Goal: Task Accomplishment & Management: Manage account settings

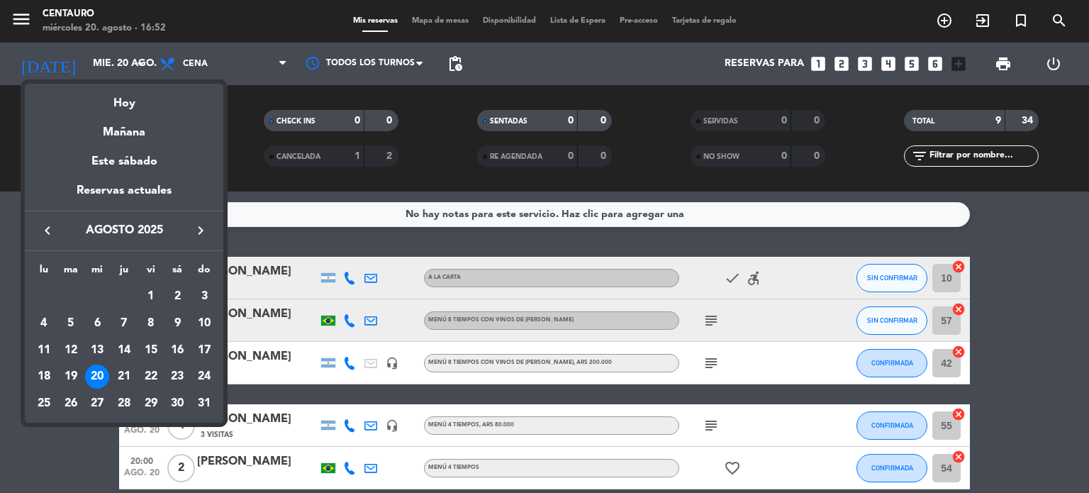
scroll to position [142, 0]
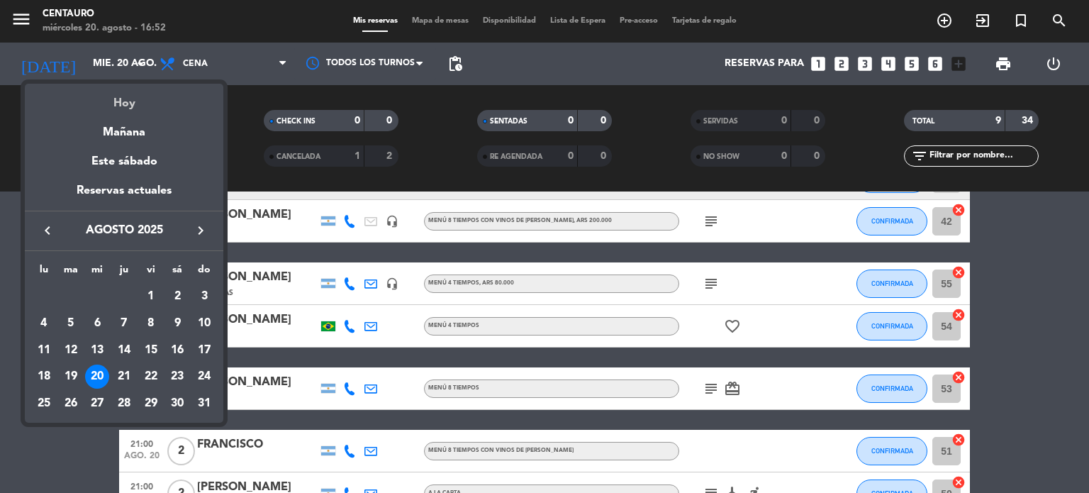
click at [125, 102] on div "Hoy" at bounding box center [124, 98] width 199 height 29
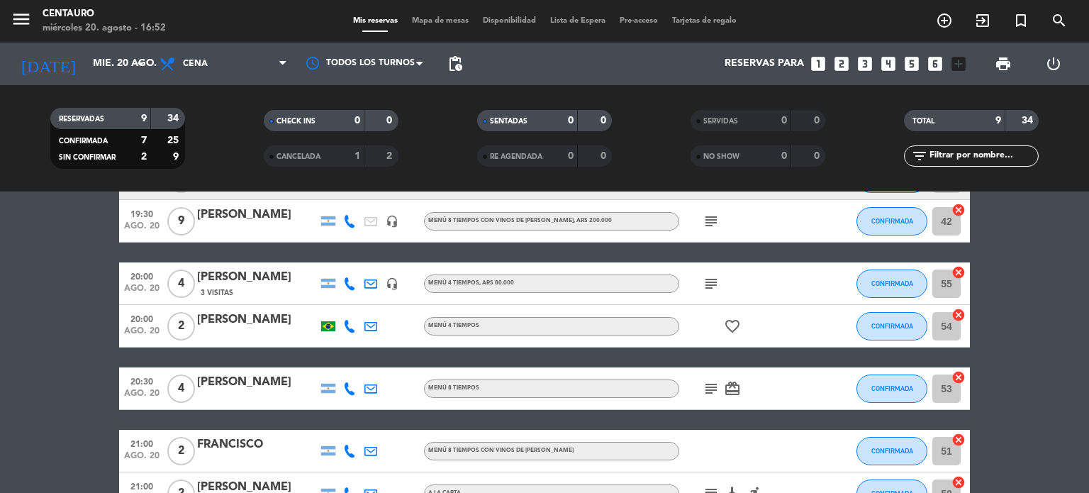
scroll to position [0, 0]
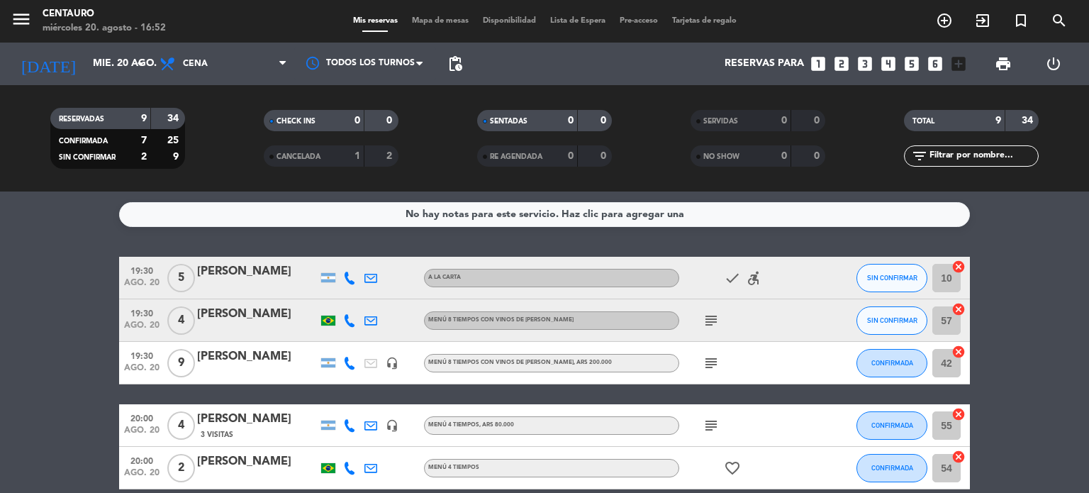
click at [350, 278] on icon at bounding box center [349, 278] width 13 height 13
click at [1014, 345] on bookings-row "19:30 ago. 20 5 [PERSON_NAME] [PHONE_NUMBER] Copiar content_paste | A LA CARTA …" at bounding box center [544, 478] width 1089 height 442
click at [714, 323] on icon "subject" at bounding box center [711, 320] width 17 height 17
click at [354, 318] on icon at bounding box center [349, 320] width 13 height 13
click at [337, 301] on span "Copiar" at bounding box center [336, 296] width 30 height 15
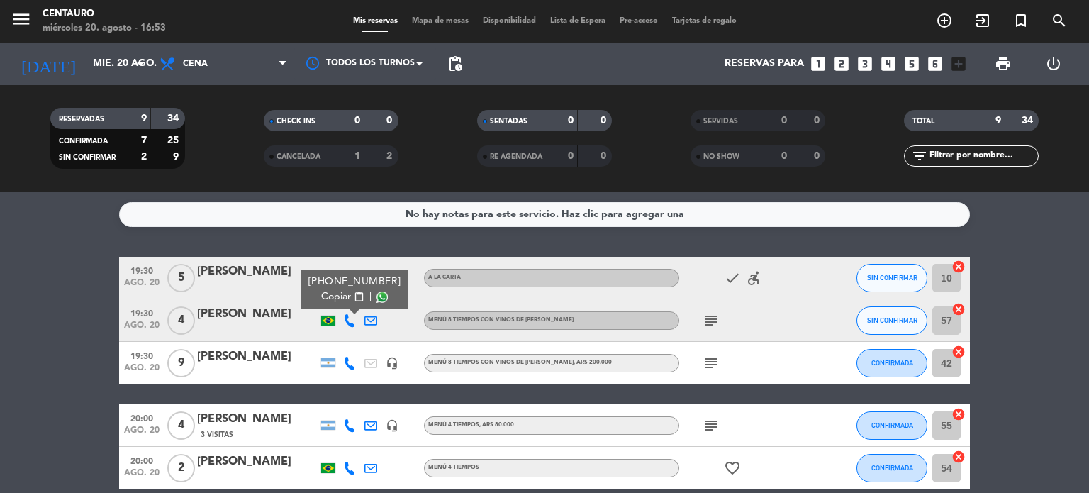
click at [346, 364] on icon at bounding box center [349, 363] width 13 height 13
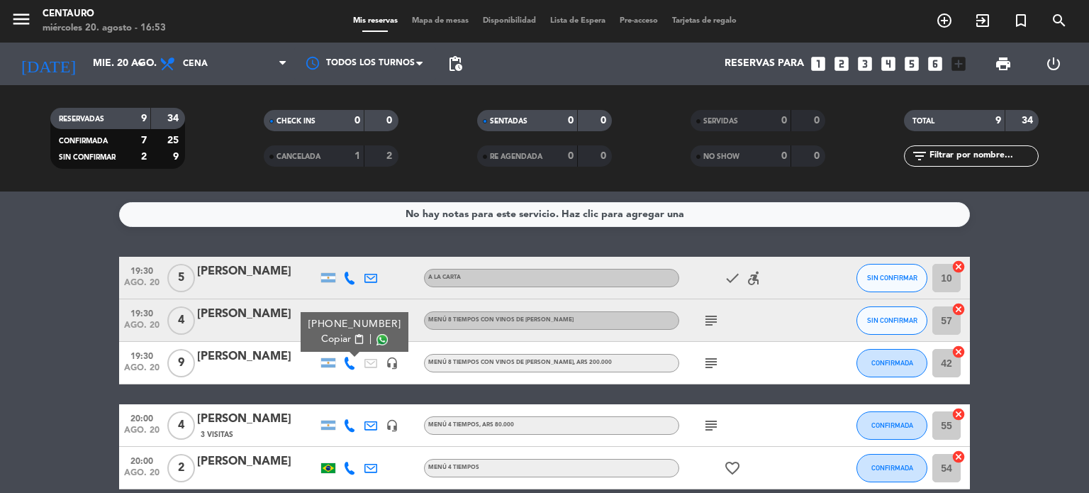
click at [326, 340] on span "Copiar" at bounding box center [336, 339] width 30 height 15
click at [418, 374] on div at bounding box center [413, 363] width 21 height 42
click at [343, 322] on icon at bounding box center [349, 320] width 13 height 13
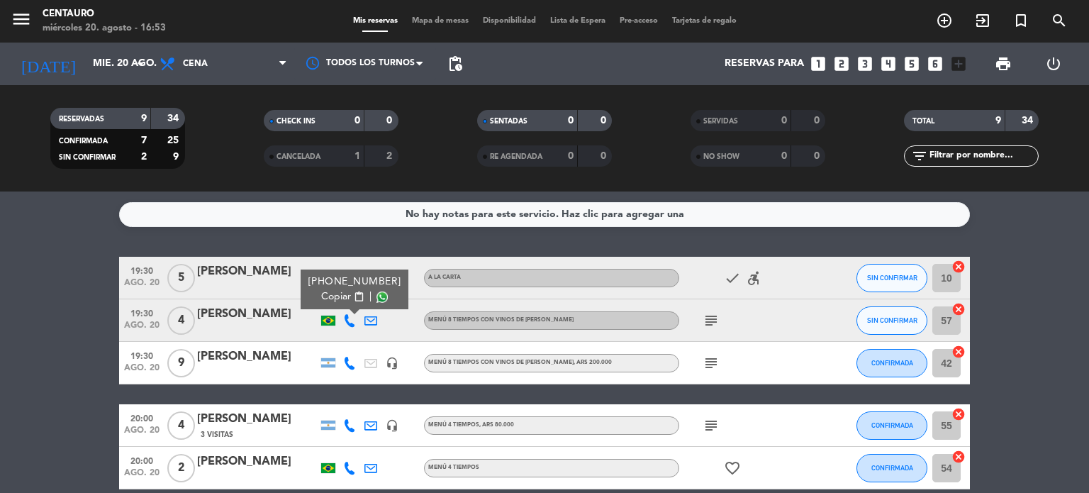
click at [333, 303] on span "Copiar" at bounding box center [336, 296] width 30 height 15
click at [703, 320] on icon "subject" at bounding box center [711, 320] width 17 height 17
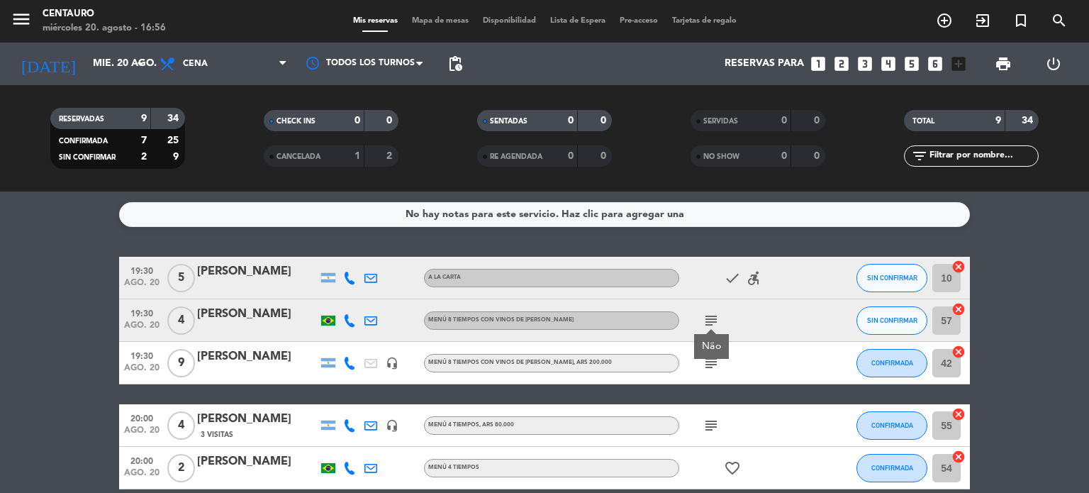
click at [1025, 320] on bookings-row "19:30 ago. 20 5 [PERSON_NAME] check accessible_forward SIN CONFIRMAR 10 cancel …" at bounding box center [544, 478] width 1089 height 442
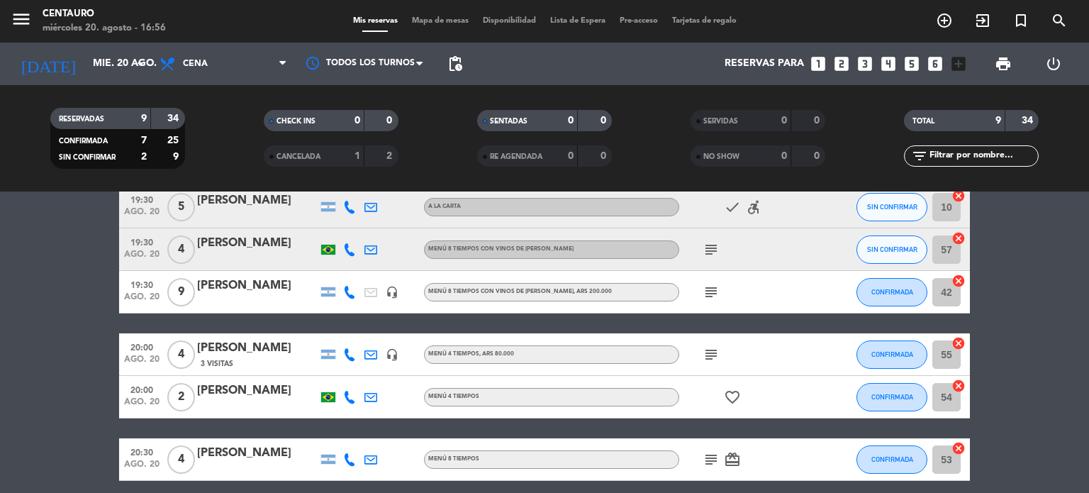
scroll to position [142, 0]
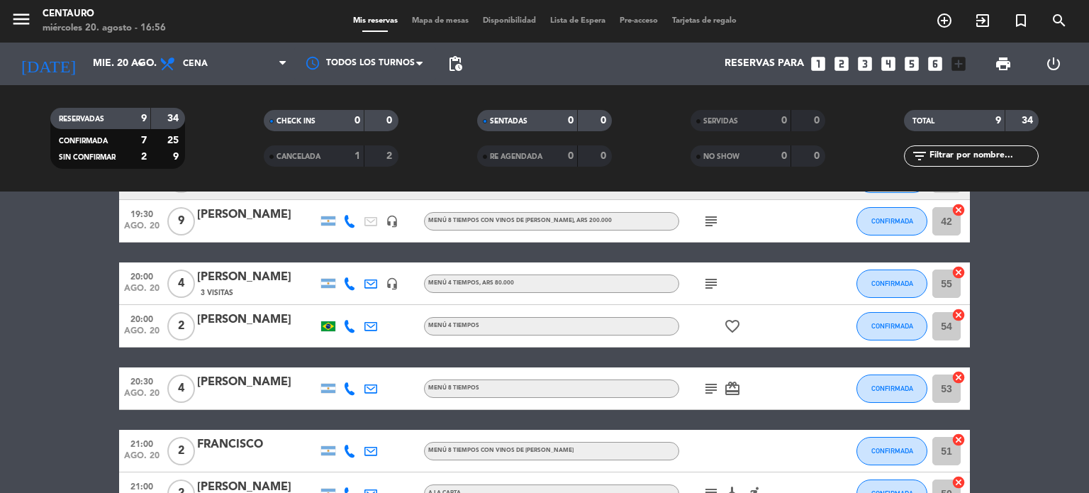
click at [711, 277] on icon "subject" at bounding box center [711, 283] width 17 height 17
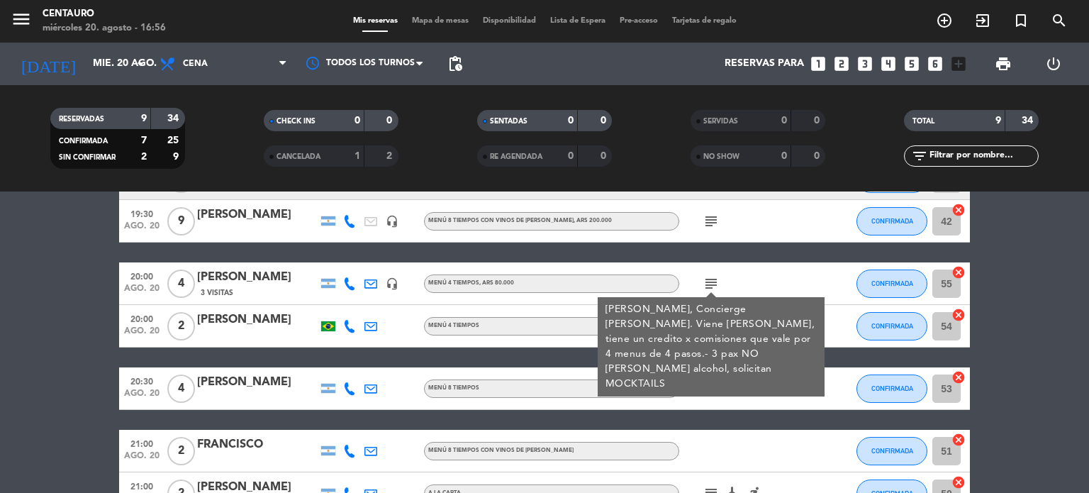
click at [247, 340] on div at bounding box center [257, 335] width 121 height 11
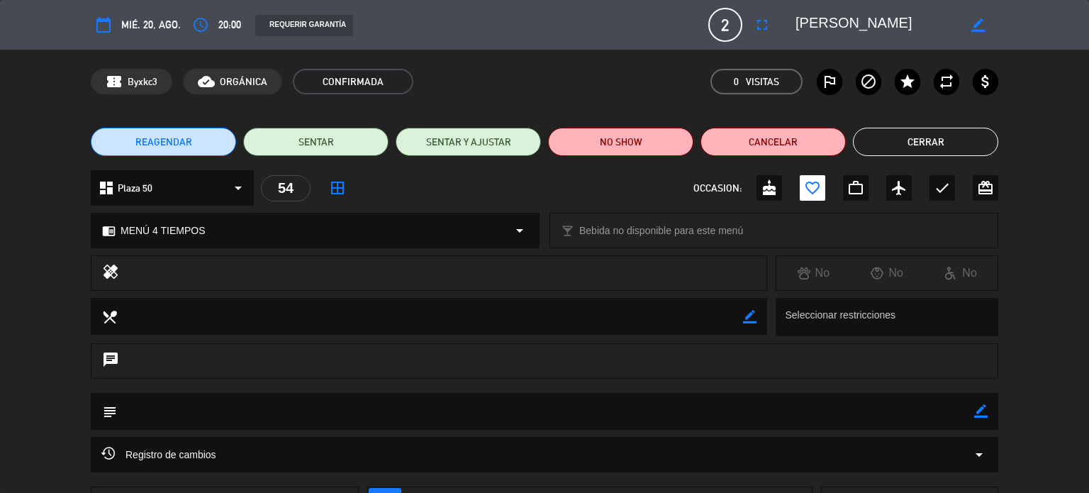
click at [918, 147] on button "Cerrar" at bounding box center [925, 142] width 145 height 28
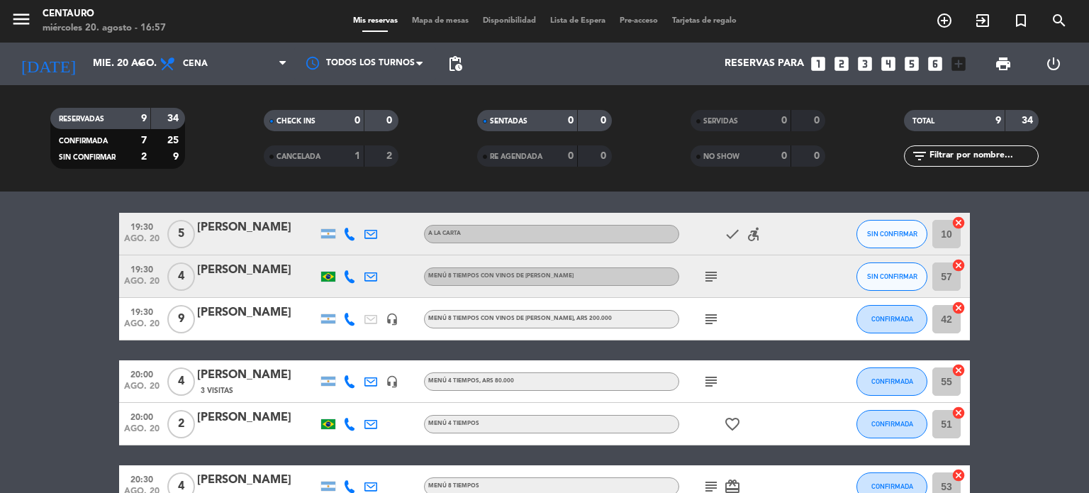
scroll to position [0, 0]
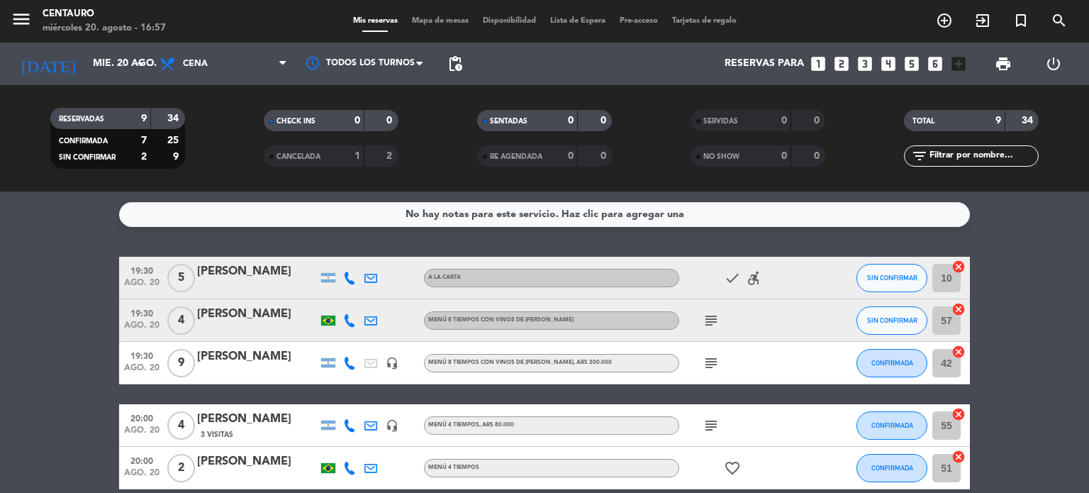
click at [350, 274] on icon at bounding box center [349, 278] width 13 height 13
click at [327, 253] on span "Copiar" at bounding box center [339, 254] width 30 height 15
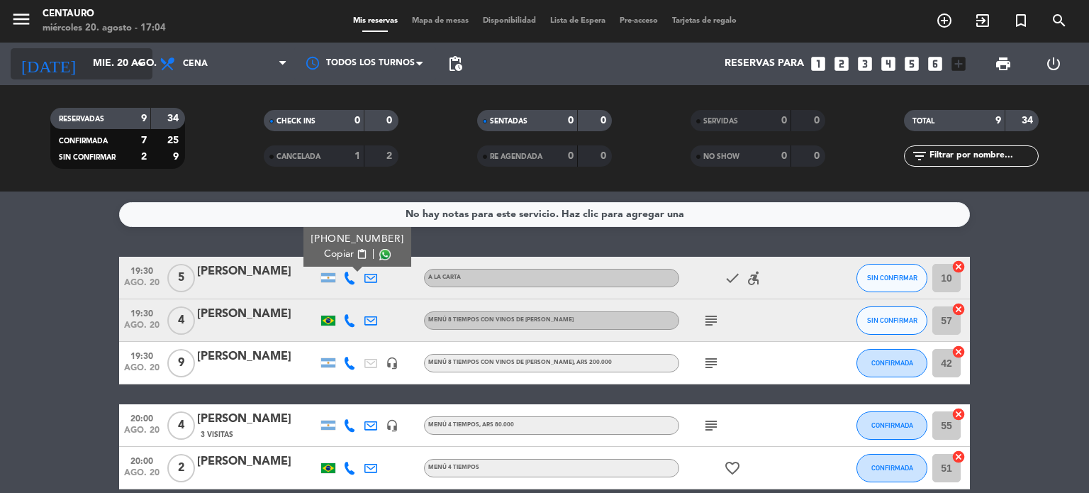
click at [107, 71] on input "mié. 20 ago." at bounding box center [153, 64] width 135 height 26
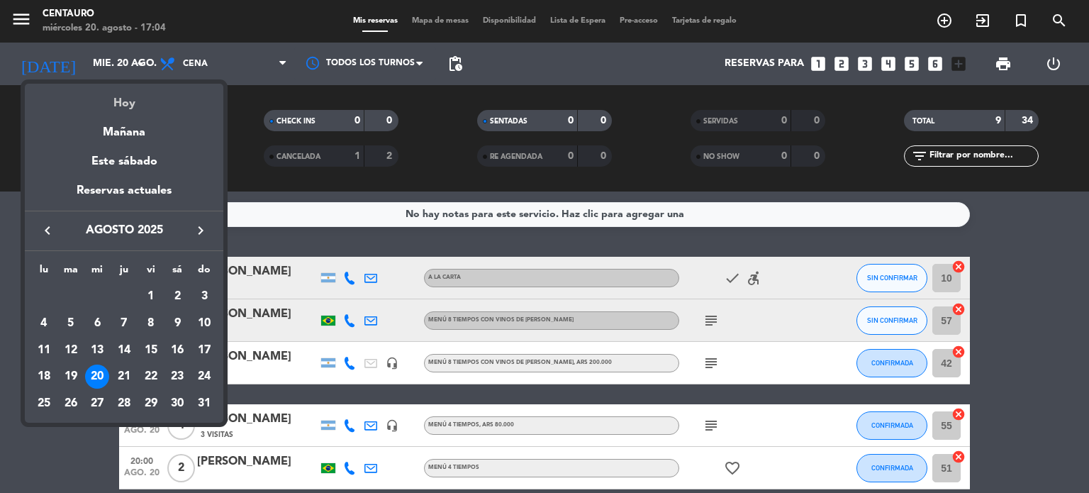
click at [138, 96] on div "Hoy" at bounding box center [124, 98] width 199 height 29
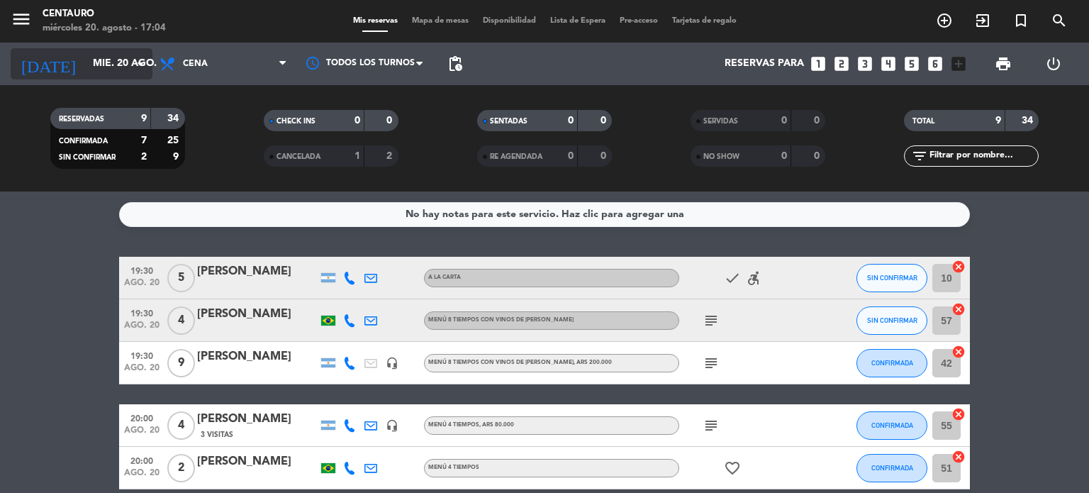
click at [108, 60] on input "mié. 20 ago." at bounding box center [153, 64] width 135 height 26
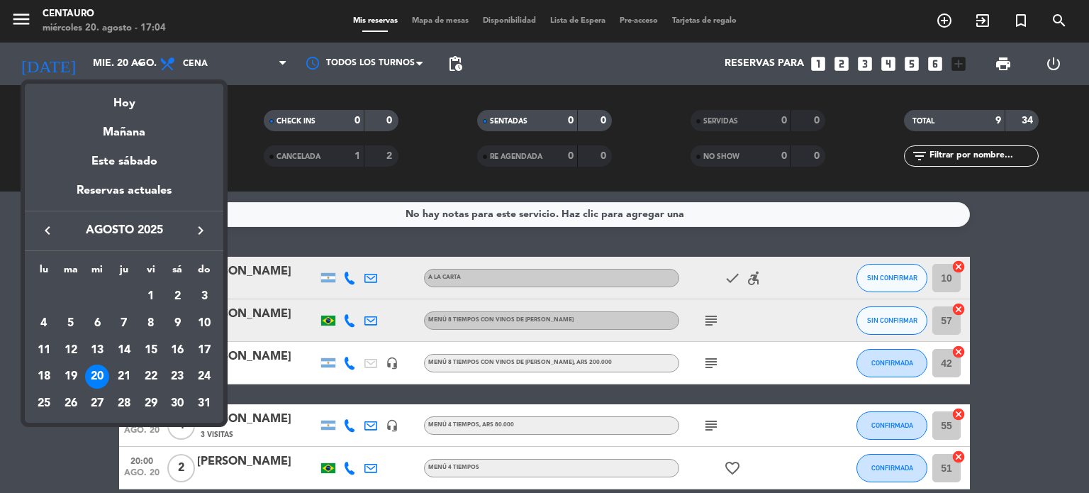
click at [23, 461] on div at bounding box center [544, 246] width 1089 height 493
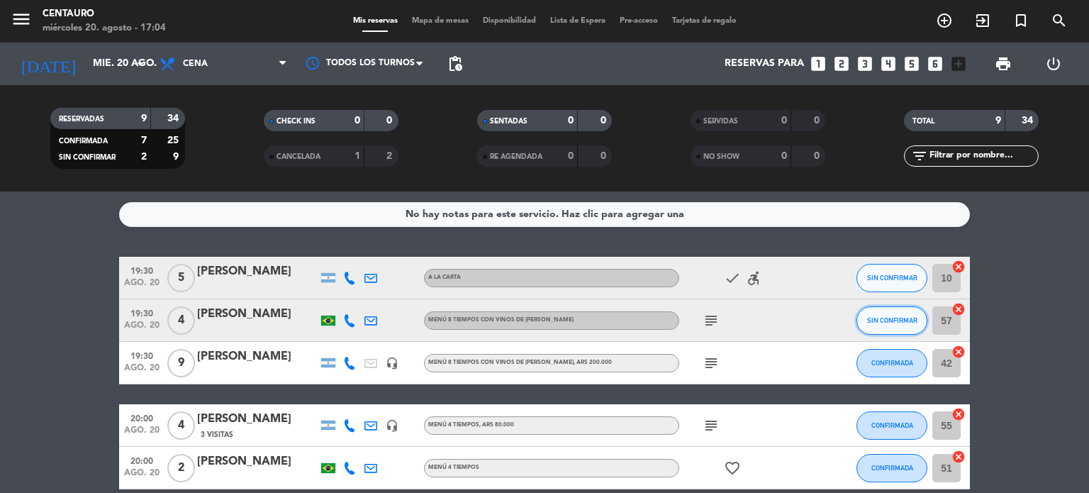
click at [885, 320] on span "SIN CONFIRMAR" at bounding box center [892, 320] width 50 height 8
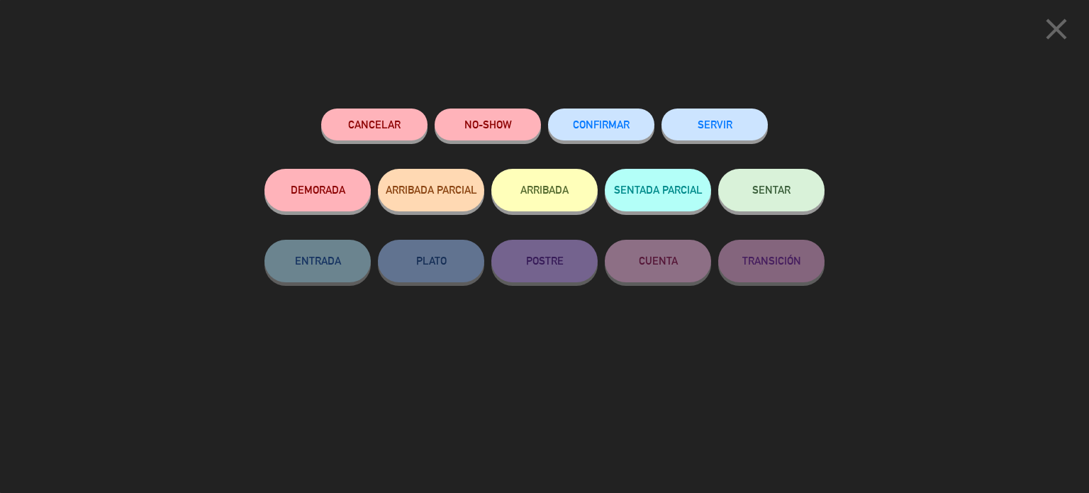
click at [391, 124] on button "Cancelar" at bounding box center [374, 124] width 106 height 32
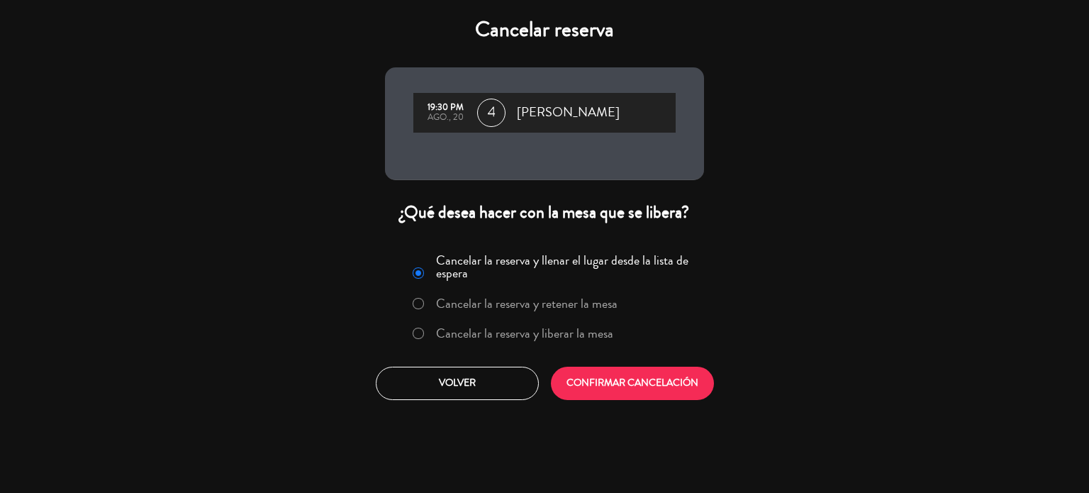
click at [440, 331] on label "Cancelar la reserva y liberar la mesa" at bounding box center [524, 333] width 177 height 13
click at [667, 380] on button "CONFIRMAR CANCELACIÓN" at bounding box center [632, 383] width 163 height 33
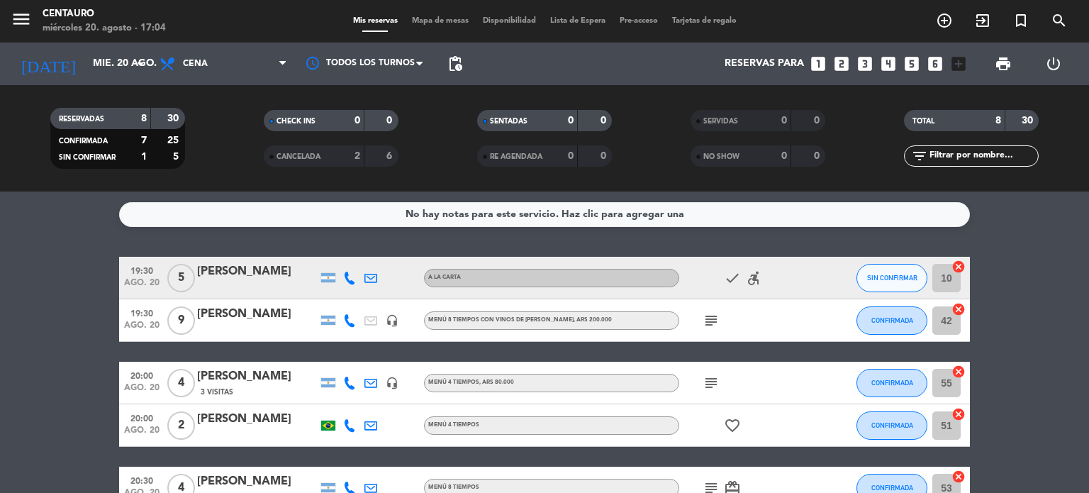
click at [1012, 272] on bookings-row "19:30 ago. 20 5 [PERSON_NAME] check accessible_forward SIN CONFIRMAR 10 cancel …" at bounding box center [544, 457] width 1089 height 400
click at [86, 71] on input "mié. 20 ago." at bounding box center [153, 64] width 135 height 26
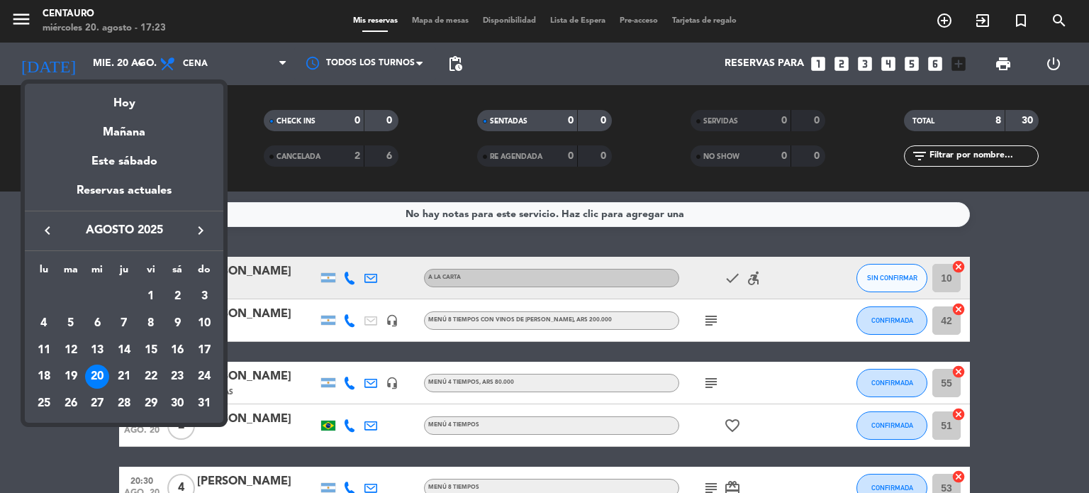
click at [54, 229] on icon "keyboard_arrow_left" at bounding box center [47, 230] width 17 height 17
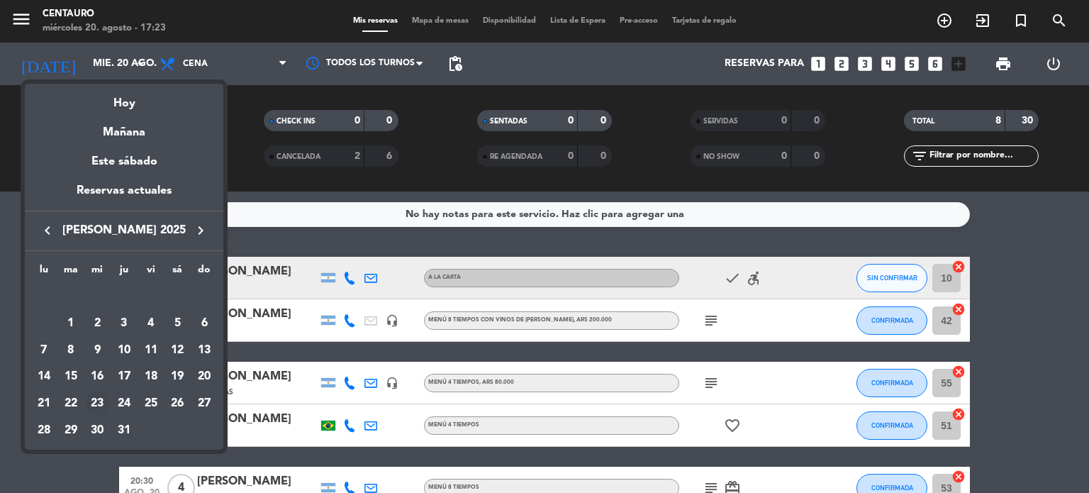
click at [96, 400] on div "23" at bounding box center [97, 403] width 24 height 24
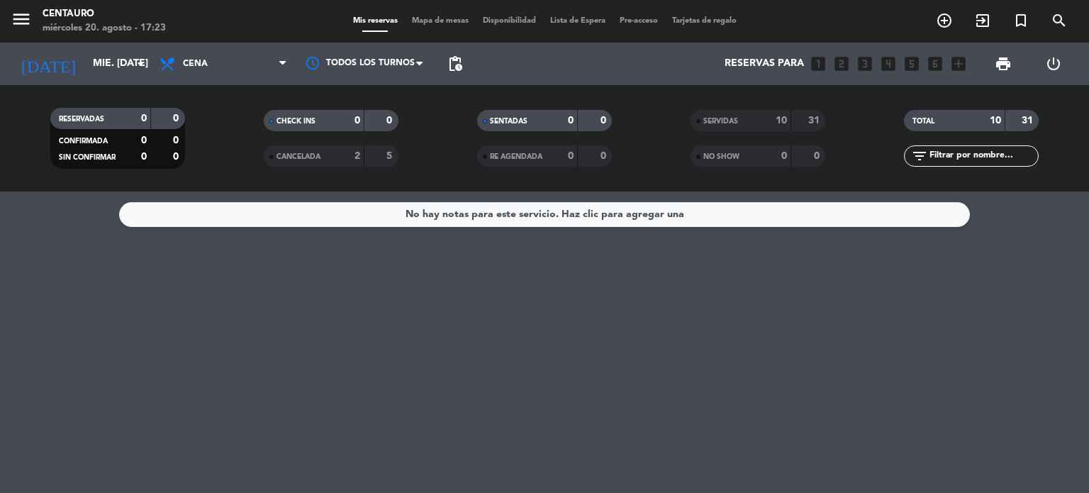
click at [755, 121] on div "SERVIDAS" at bounding box center [726, 121] width 65 height 16
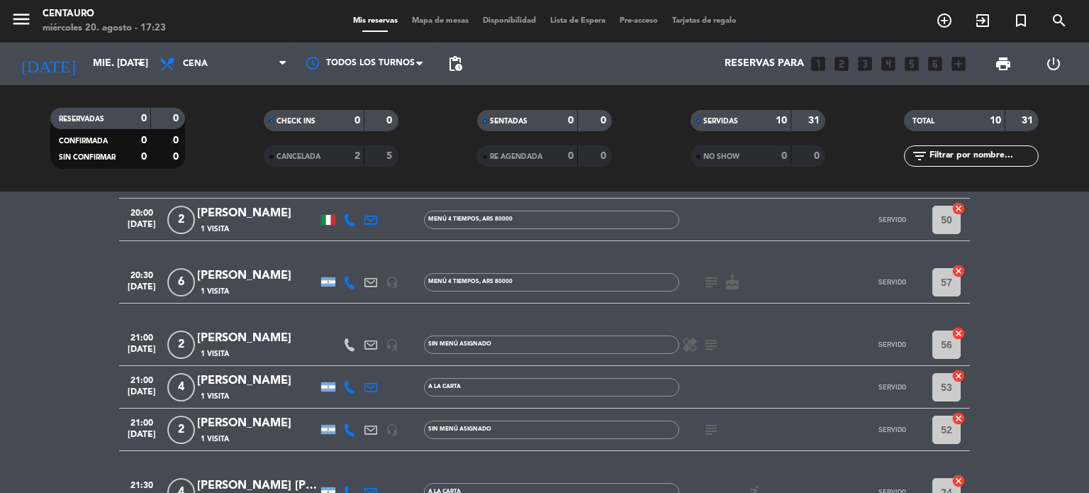
scroll to position [142, 0]
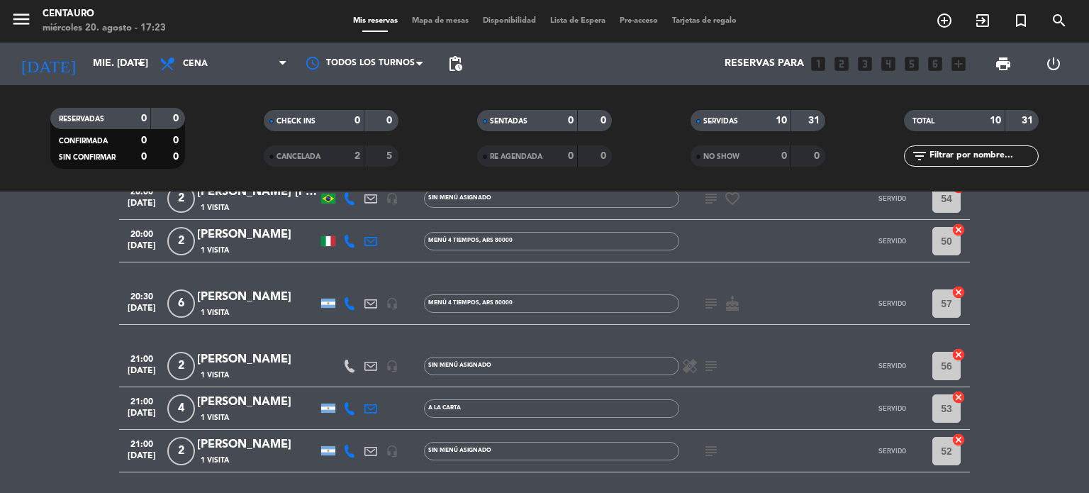
click at [479, 303] on span ", ARS 80000" at bounding box center [495, 303] width 33 height 6
click at [406, 323] on div at bounding box center [413, 303] width 21 height 42
click at [715, 303] on icon "subject" at bounding box center [711, 303] width 17 height 17
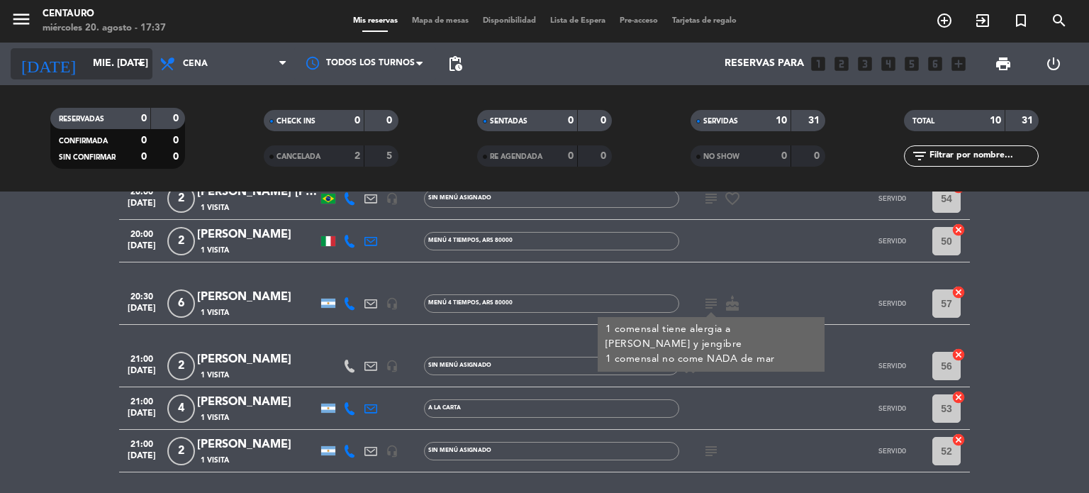
click at [96, 72] on input "mié. [DATE]" at bounding box center [153, 64] width 135 height 26
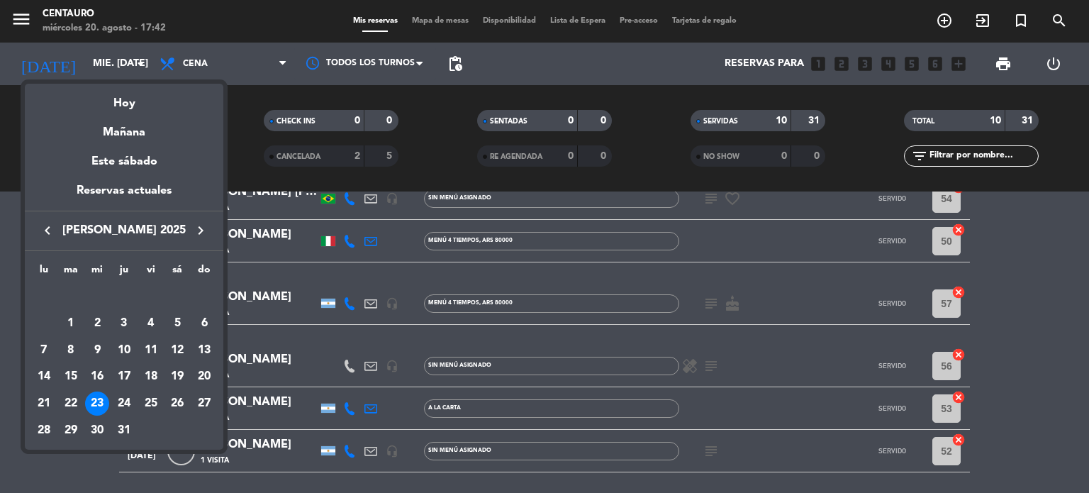
click at [445, 125] on div at bounding box center [544, 246] width 1089 height 493
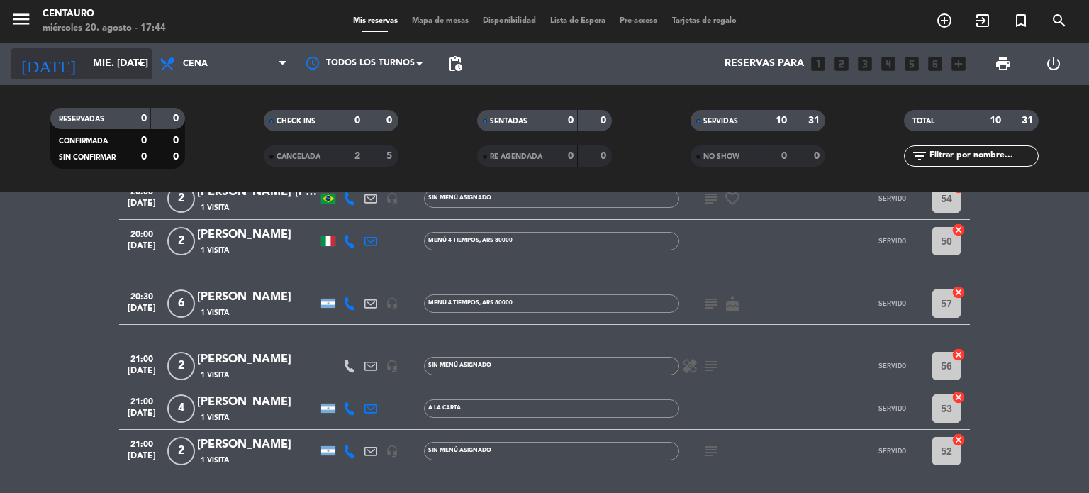
click at [94, 56] on input "mié. [DATE]" at bounding box center [153, 64] width 135 height 26
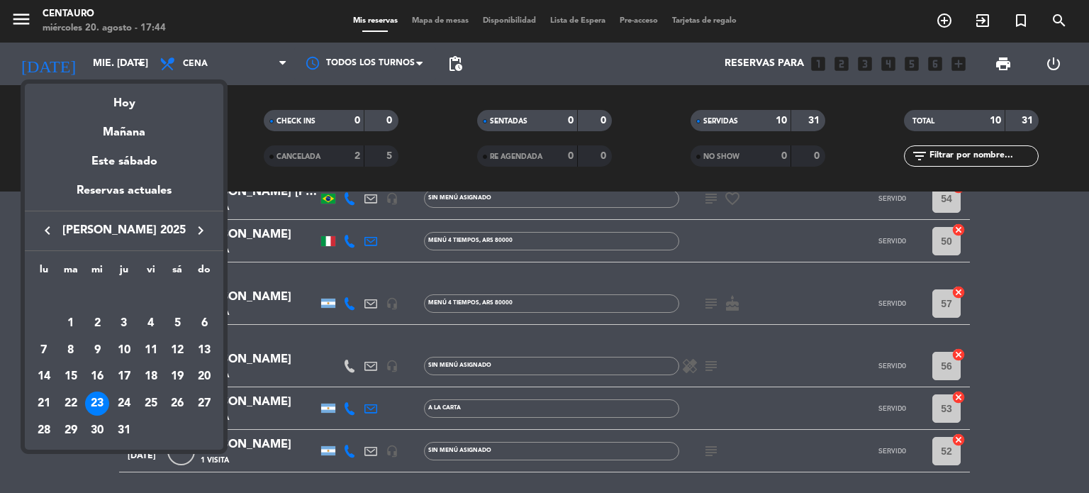
click at [207, 225] on icon "keyboard_arrow_right" at bounding box center [200, 230] width 17 height 17
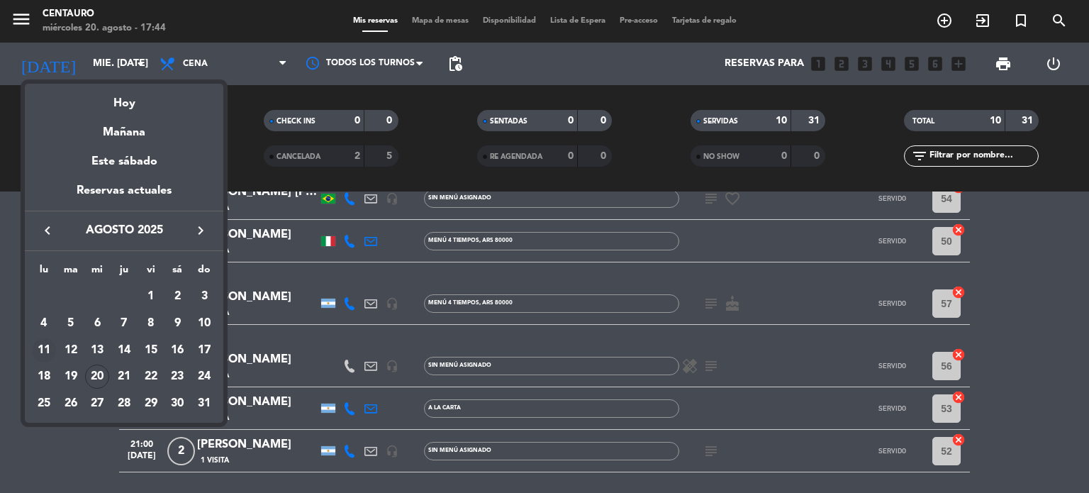
click at [48, 352] on div "11" at bounding box center [44, 350] width 24 height 24
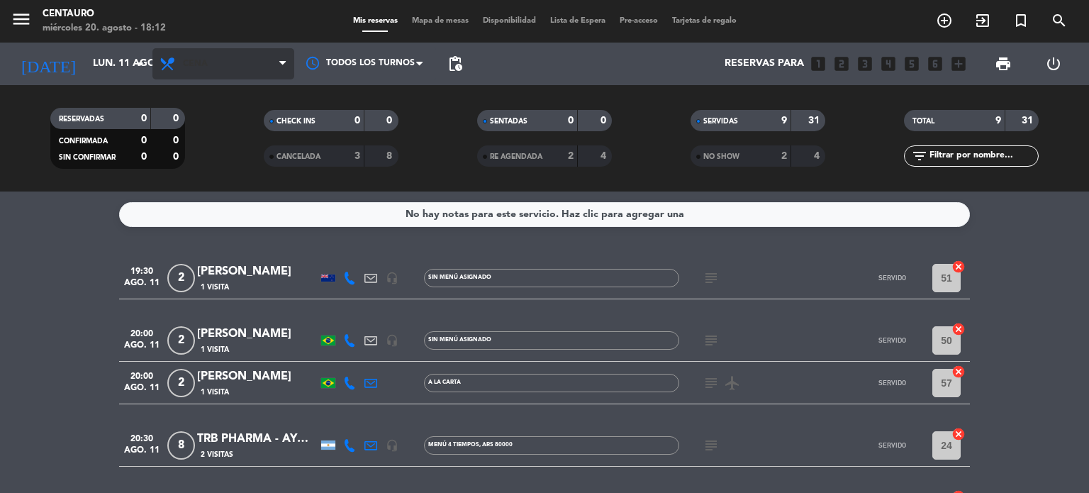
scroll to position [0, 0]
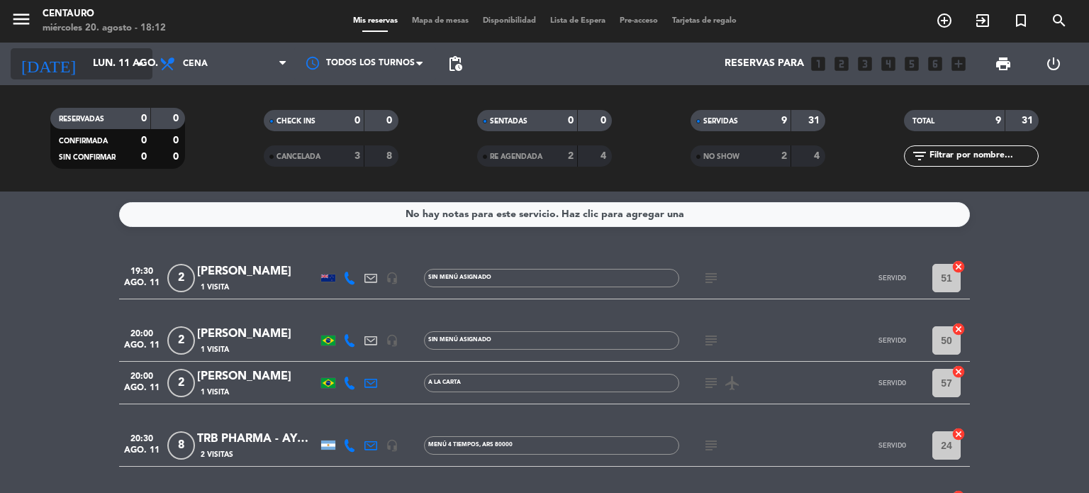
click at [114, 58] on input "lun. 11 ago." at bounding box center [153, 64] width 135 height 26
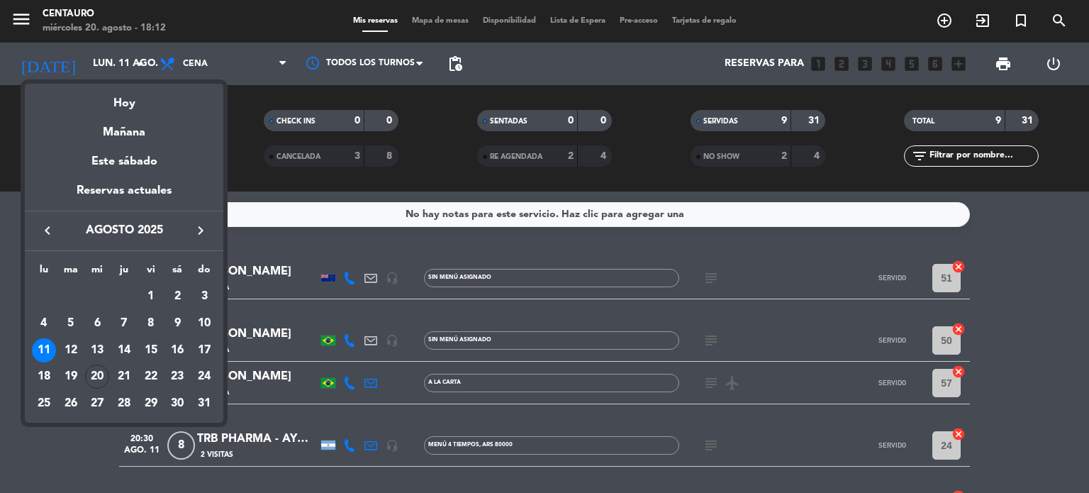
click at [131, 101] on div "Hoy" at bounding box center [124, 98] width 199 height 29
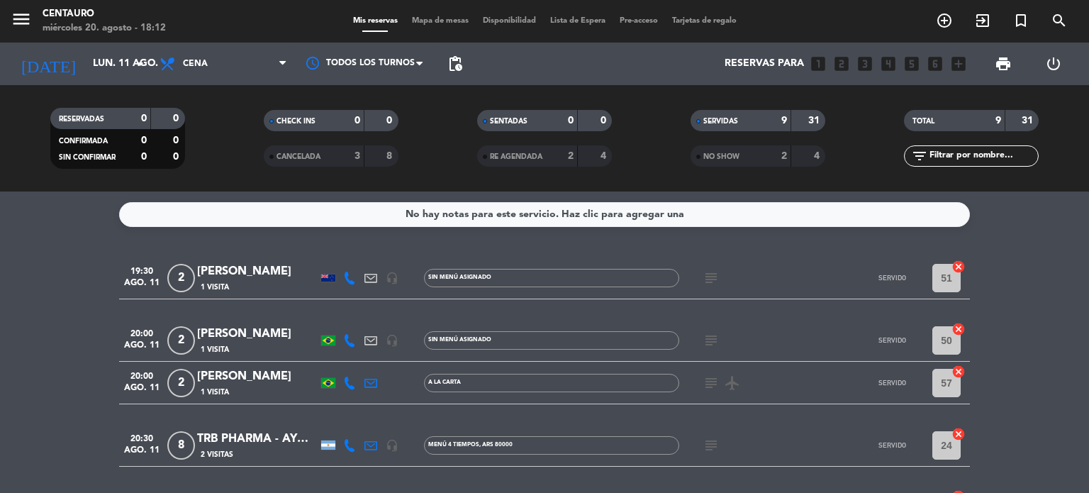
type input "mié. 20 ago."
